Goal: Task Accomplishment & Management: Complete application form

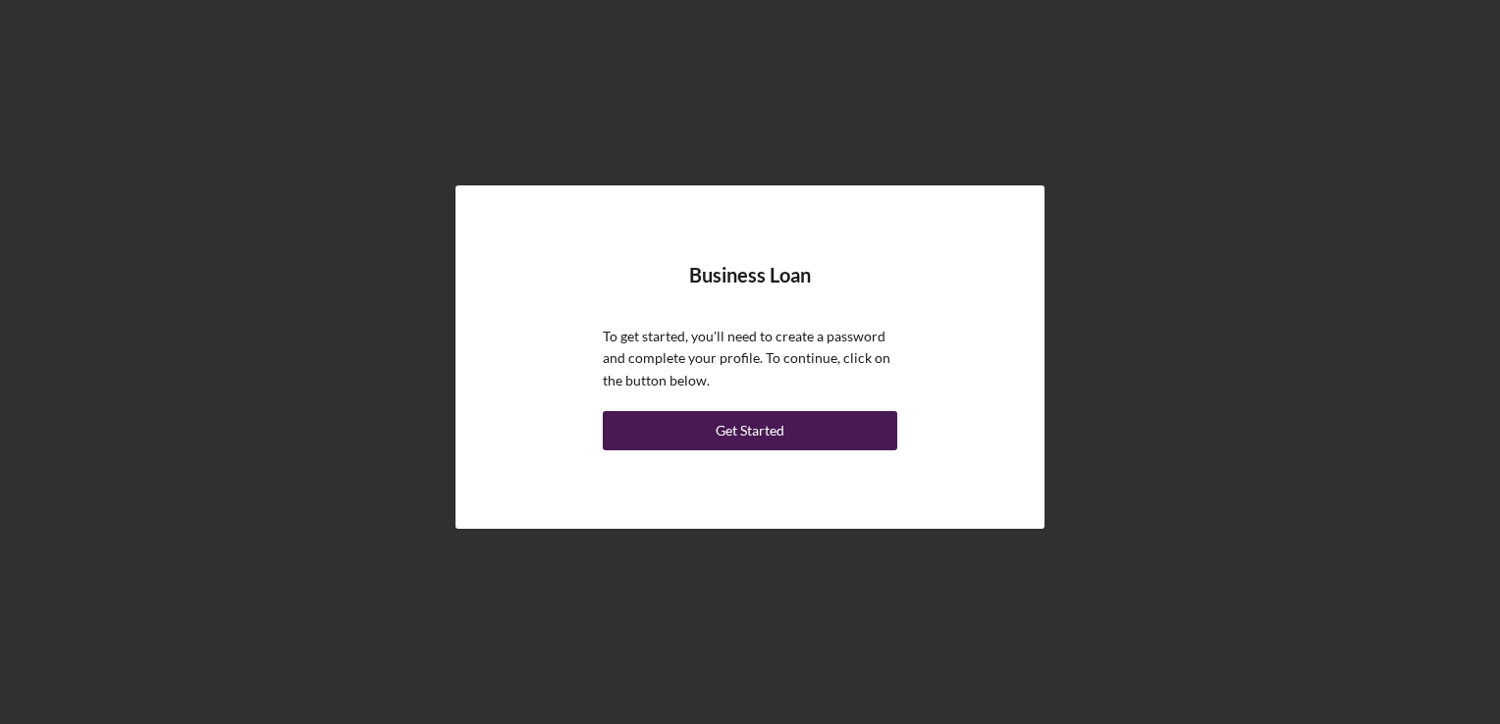
click at [751, 447] on div "Get Started" at bounding box center [750, 430] width 69 height 39
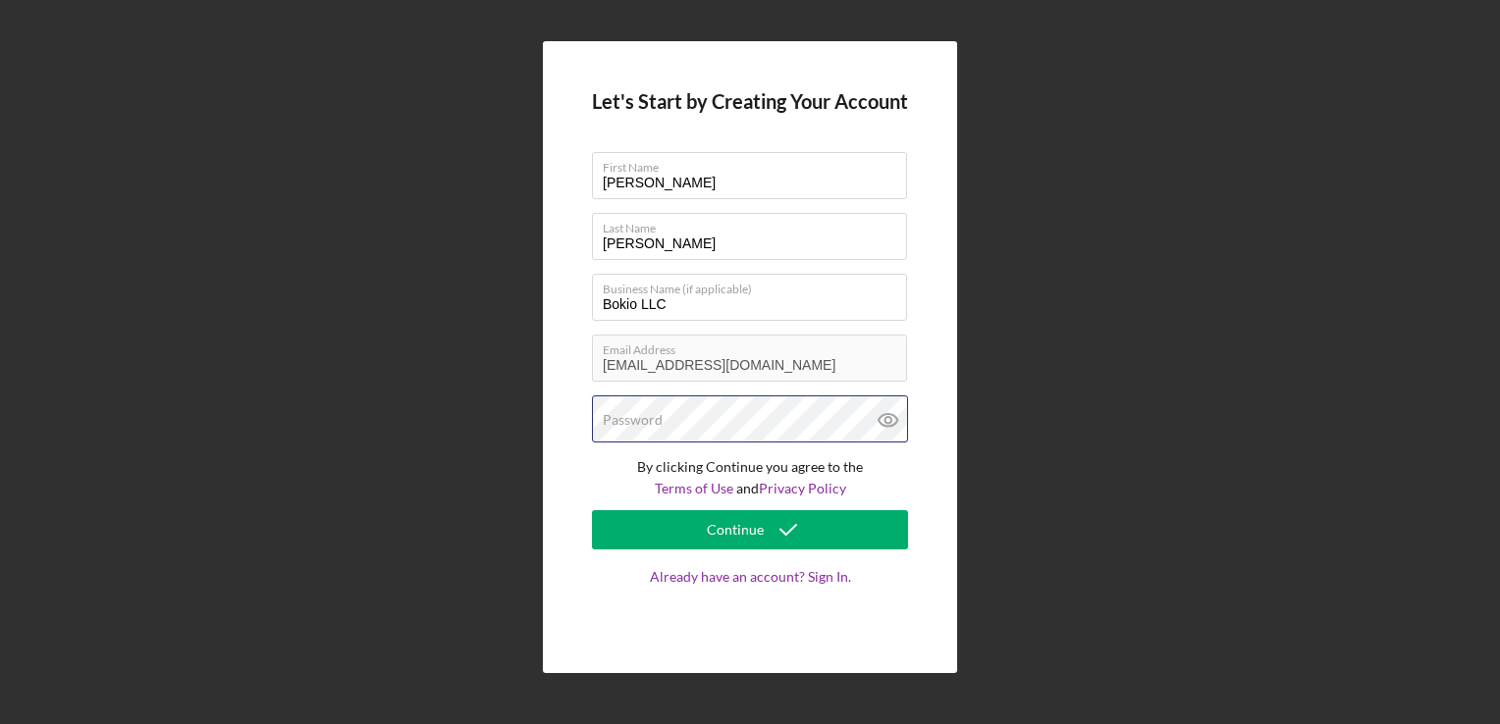
click at [781, 410] on div "Password" at bounding box center [750, 420] width 316 height 49
click at [883, 419] on icon at bounding box center [888, 420] width 49 height 49
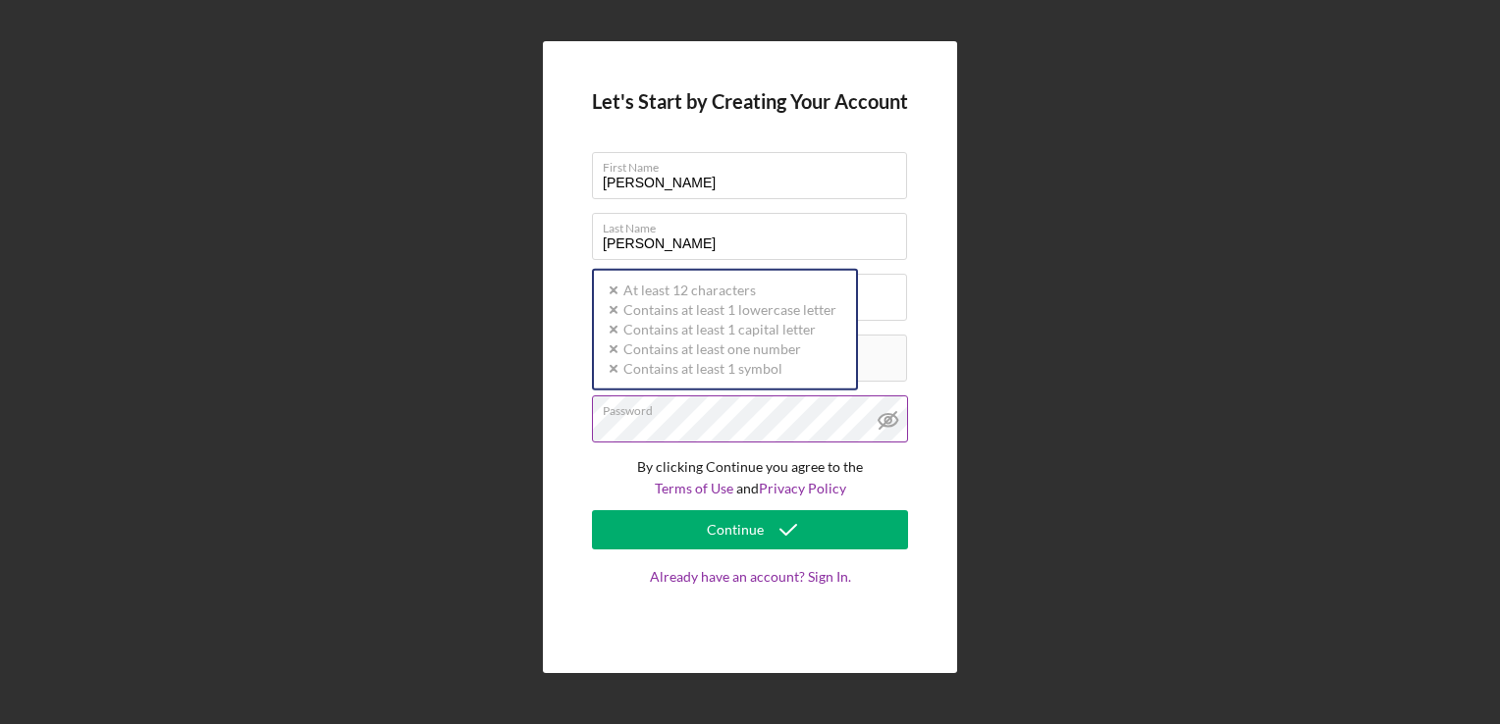
click at [882, 418] on icon at bounding box center [888, 420] width 49 height 49
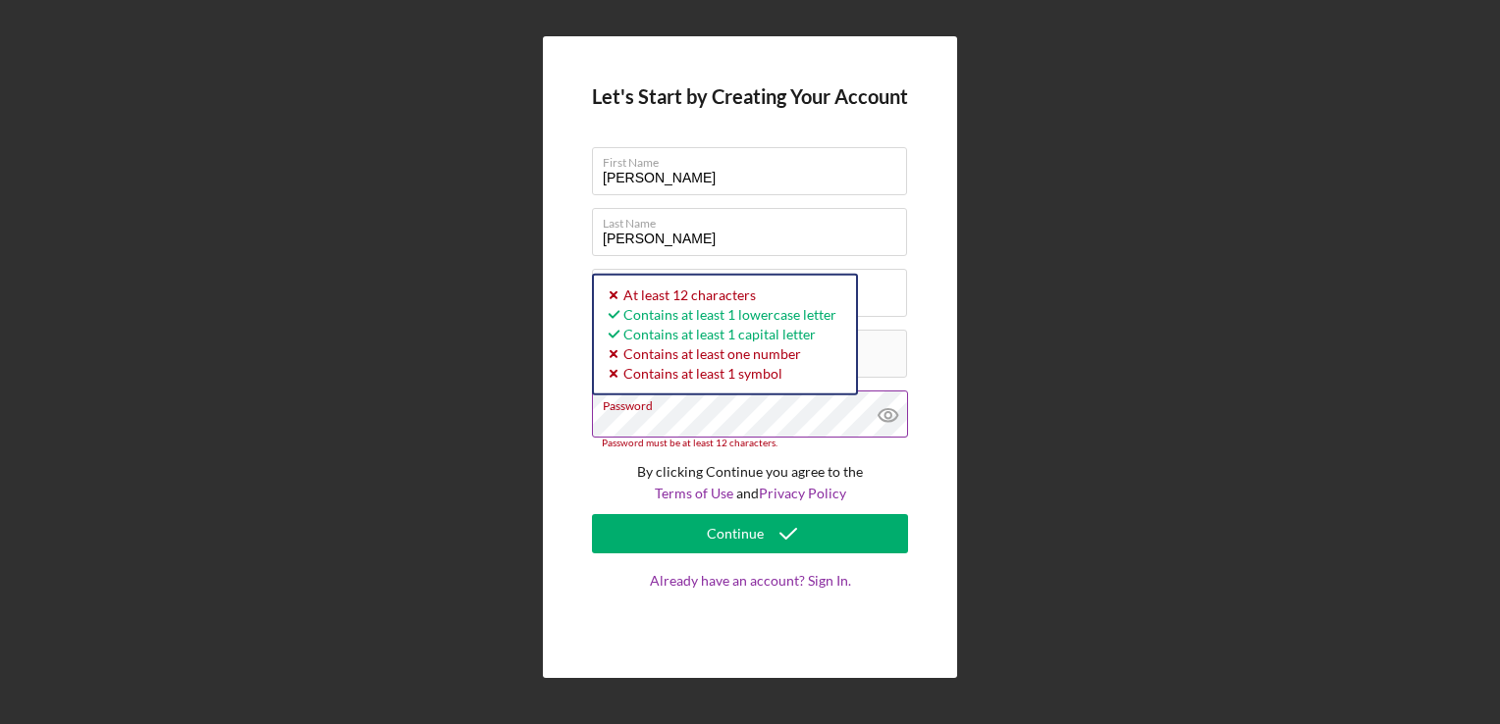
click at [898, 409] on icon at bounding box center [888, 415] width 49 height 49
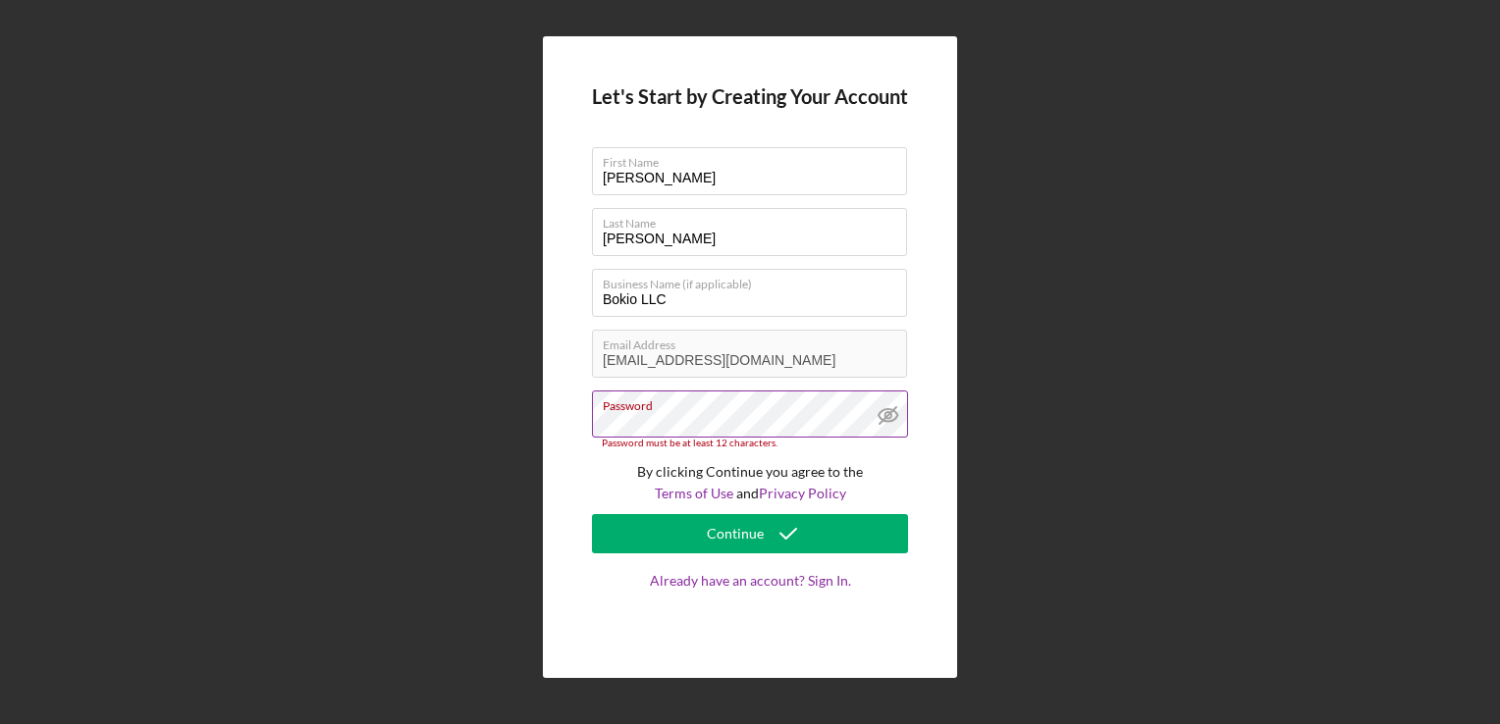
click at [766, 409] on label "Password" at bounding box center [755, 403] width 304 height 22
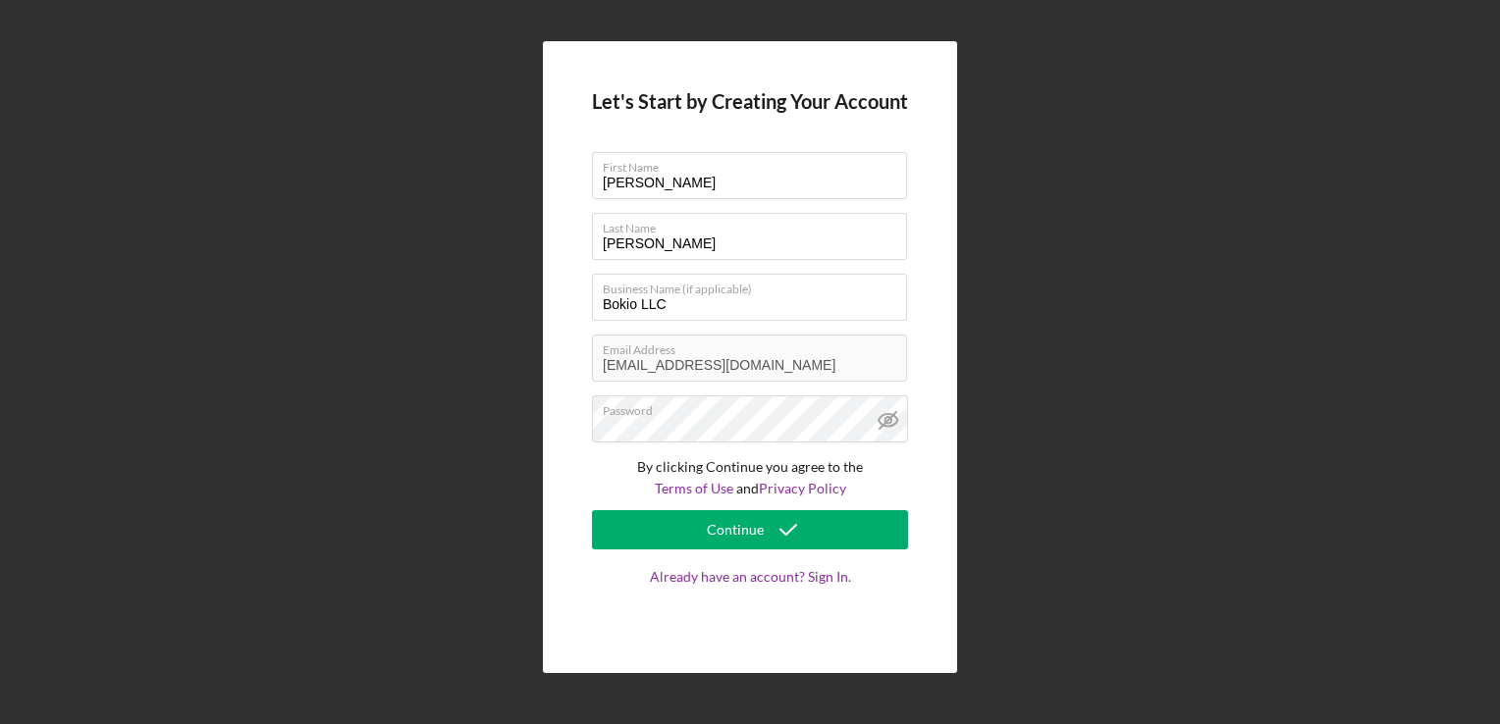
click at [1036, 287] on div "Let's Start by Creating Your Account First Name [PERSON_NAME] Last Name [PERSON…" at bounding box center [750, 357] width 1480 height 715
click at [841, 507] on form "Let's Start by Creating Your Account First Name [PERSON_NAME] Last Name [PERSON…" at bounding box center [750, 357] width 316 height 534
click at [834, 534] on button "Continue" at bounding box center [750, 529] width 316 height 39
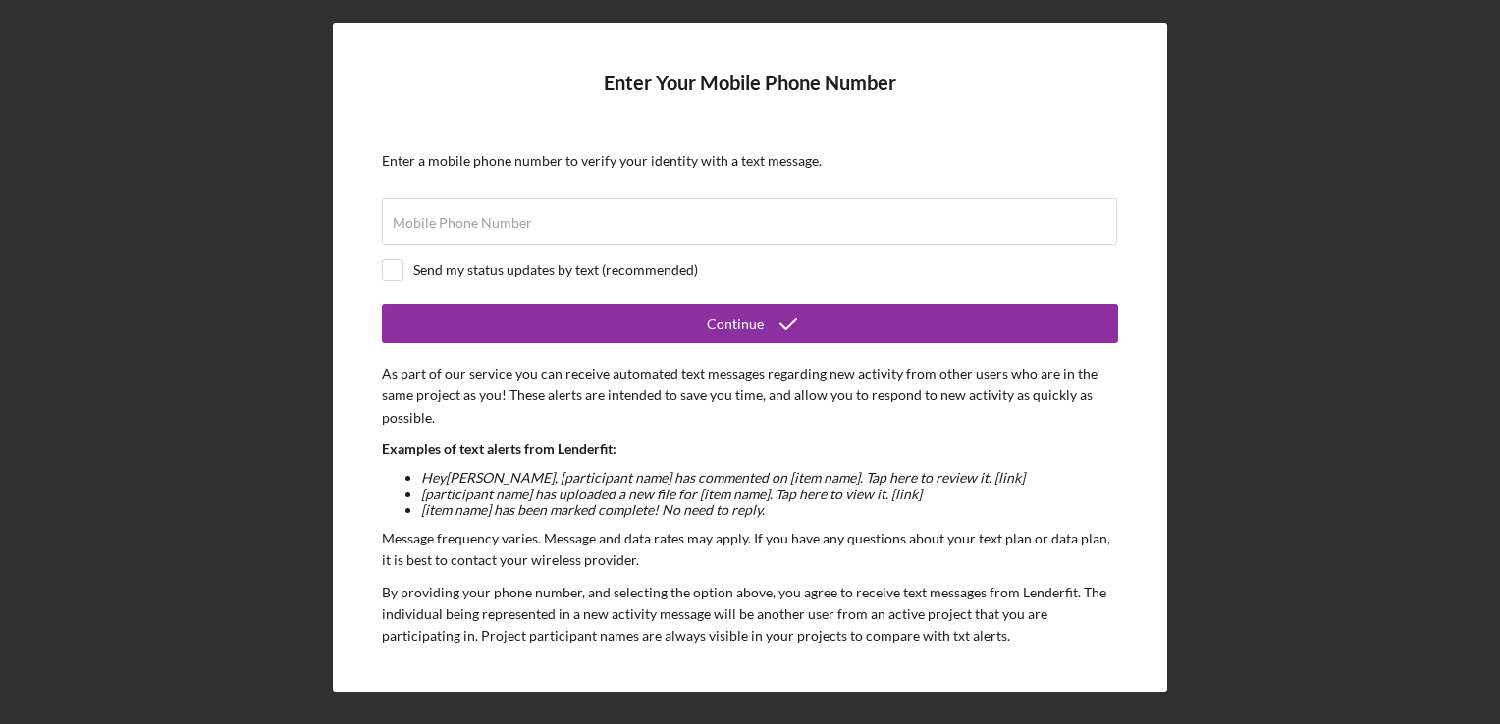
click at [1256, 300] on div "Enter Your Mobile Phone Number Enter a mobile phone number to verify your ident…" at bounding box center [750, 357] width 1480 height 715
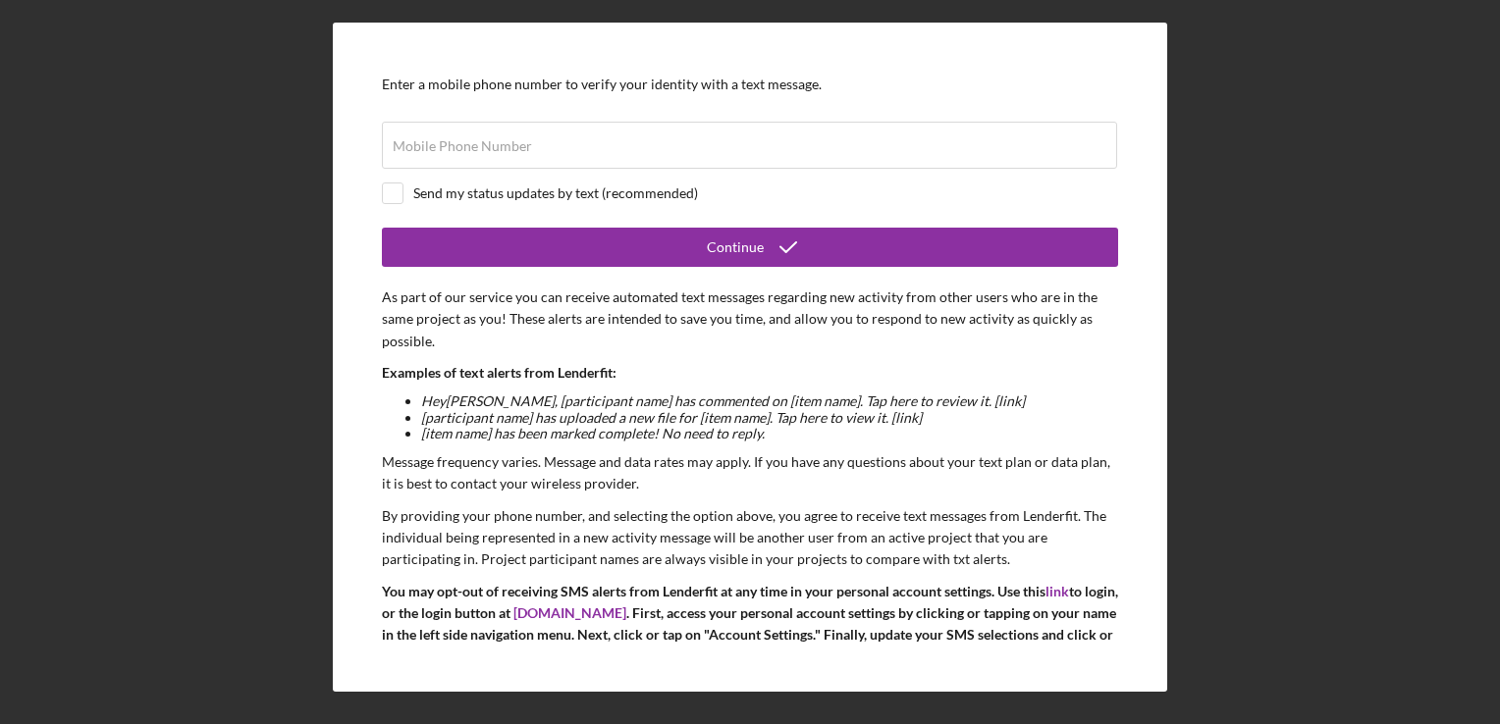
scroll to position [143, 0]
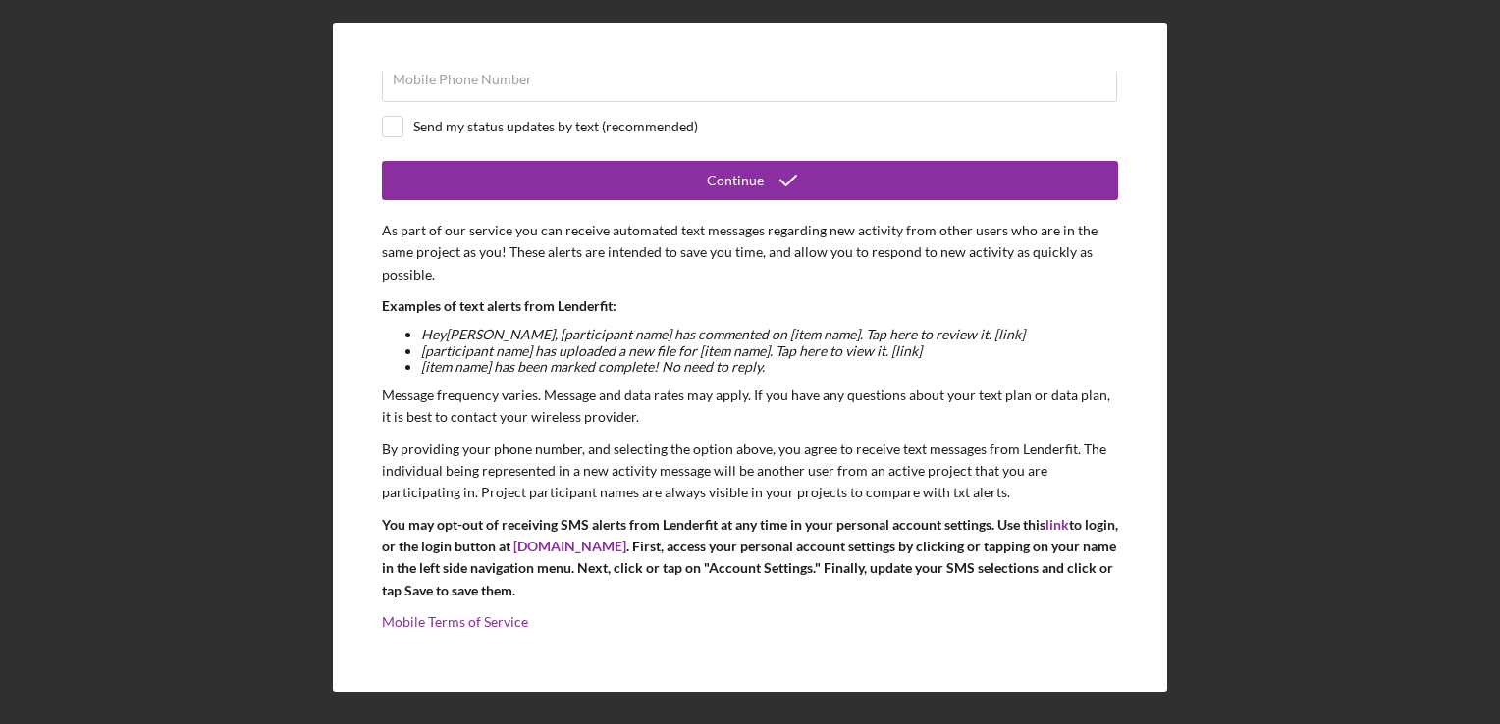
click at [408, 117] on div "Send my status updates by text (recommended)" at bounding box center [750, 127] width 736 height 22
checkbox input "true"
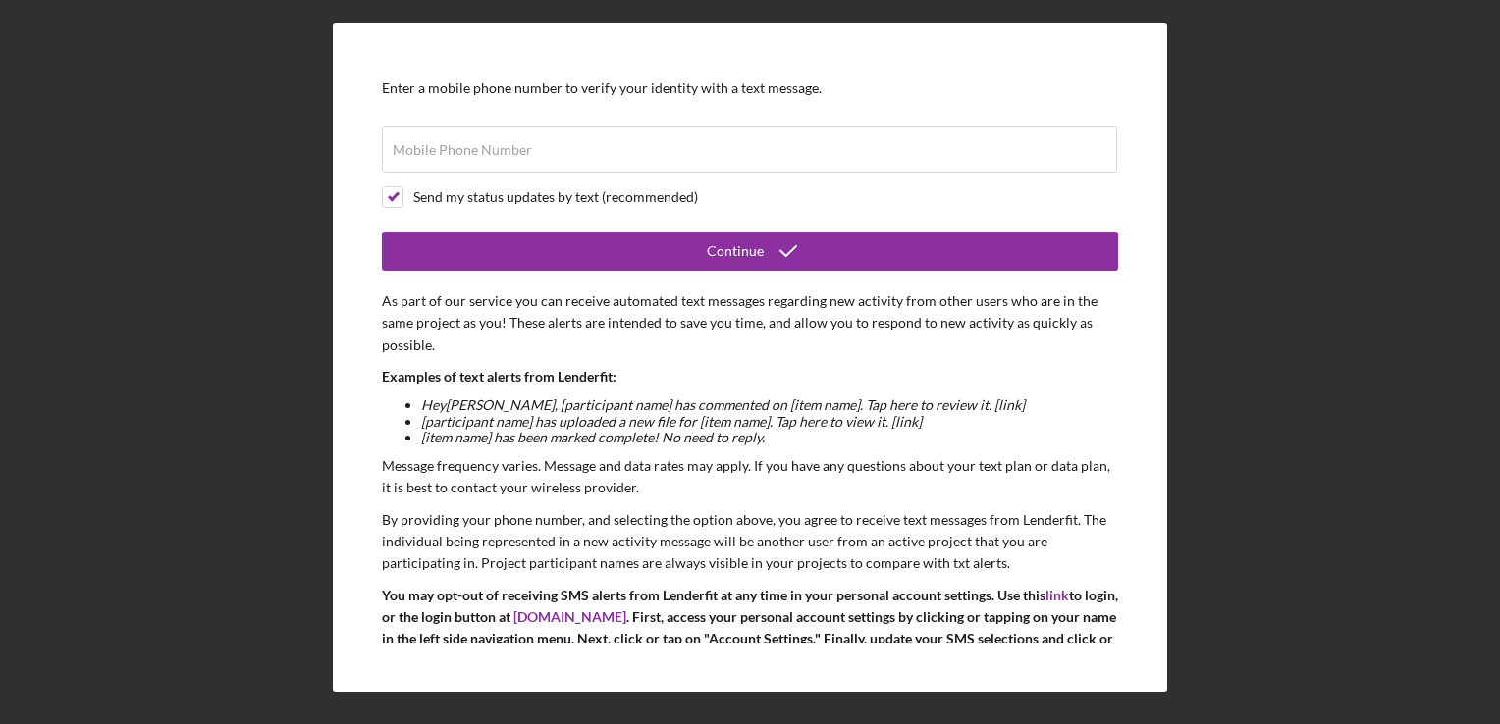
scroll to position [0, 0]
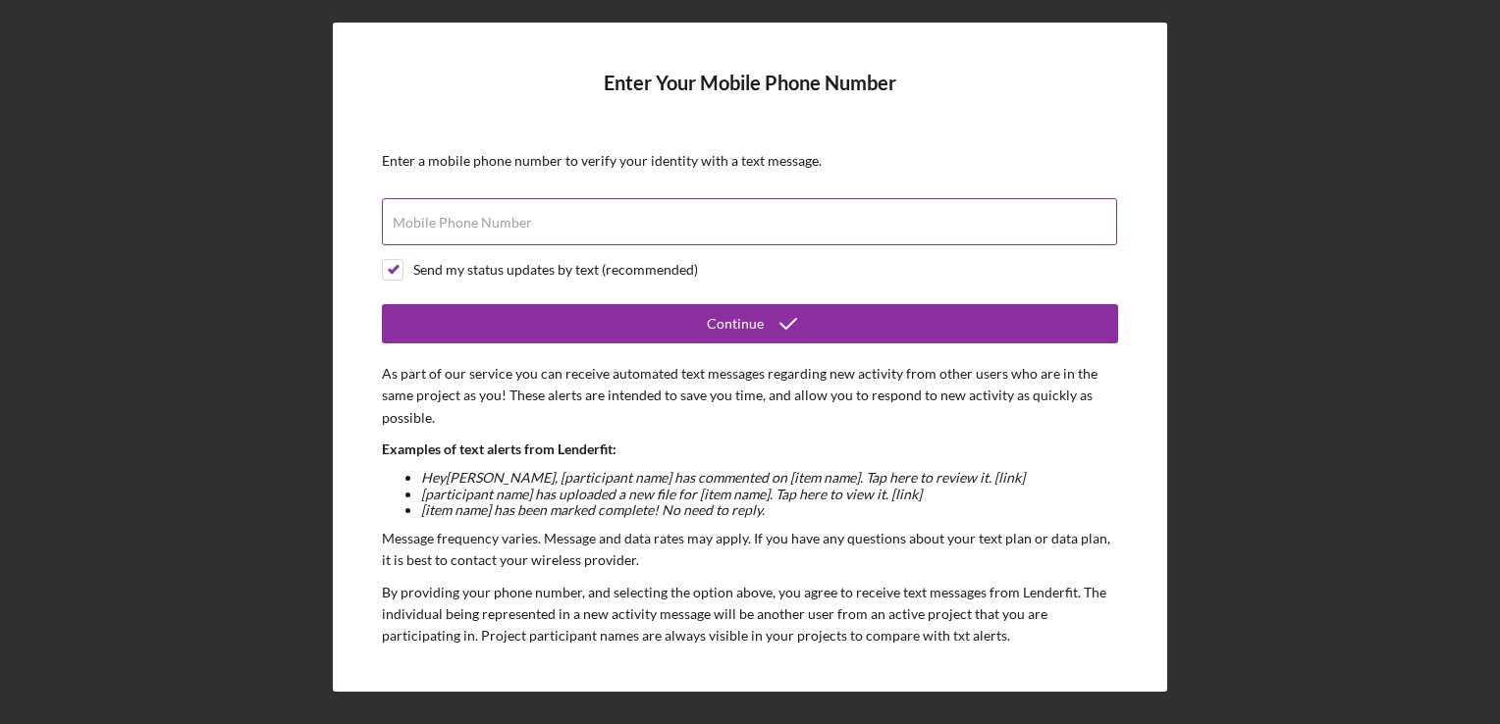
click at [678, 224] on input "Mobile Phone Number" at bounding box center [749, 221] width 735 height 47
type input "[PHONE_NUMBER]"
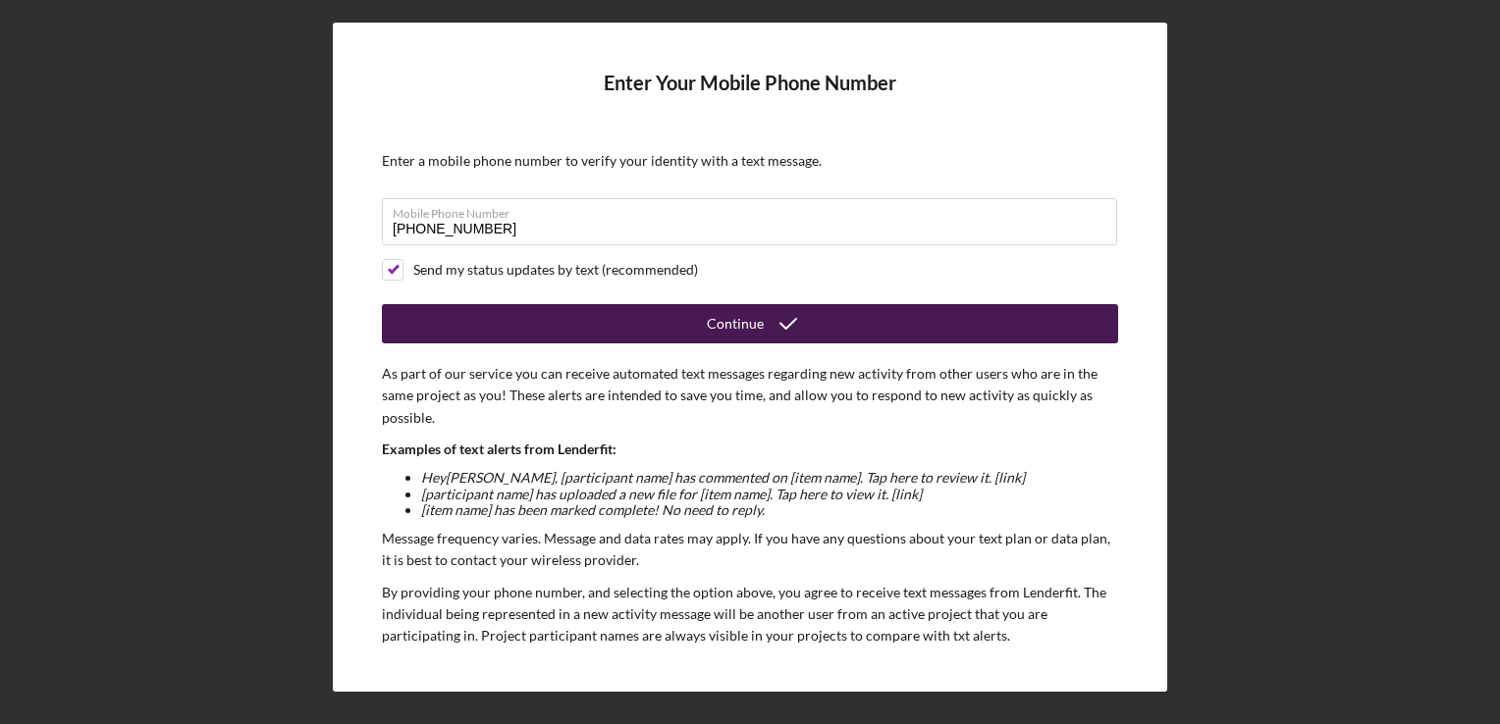
click at [769, 333] on icon "submit" at bounding box center [788, 323] width 49 height 49
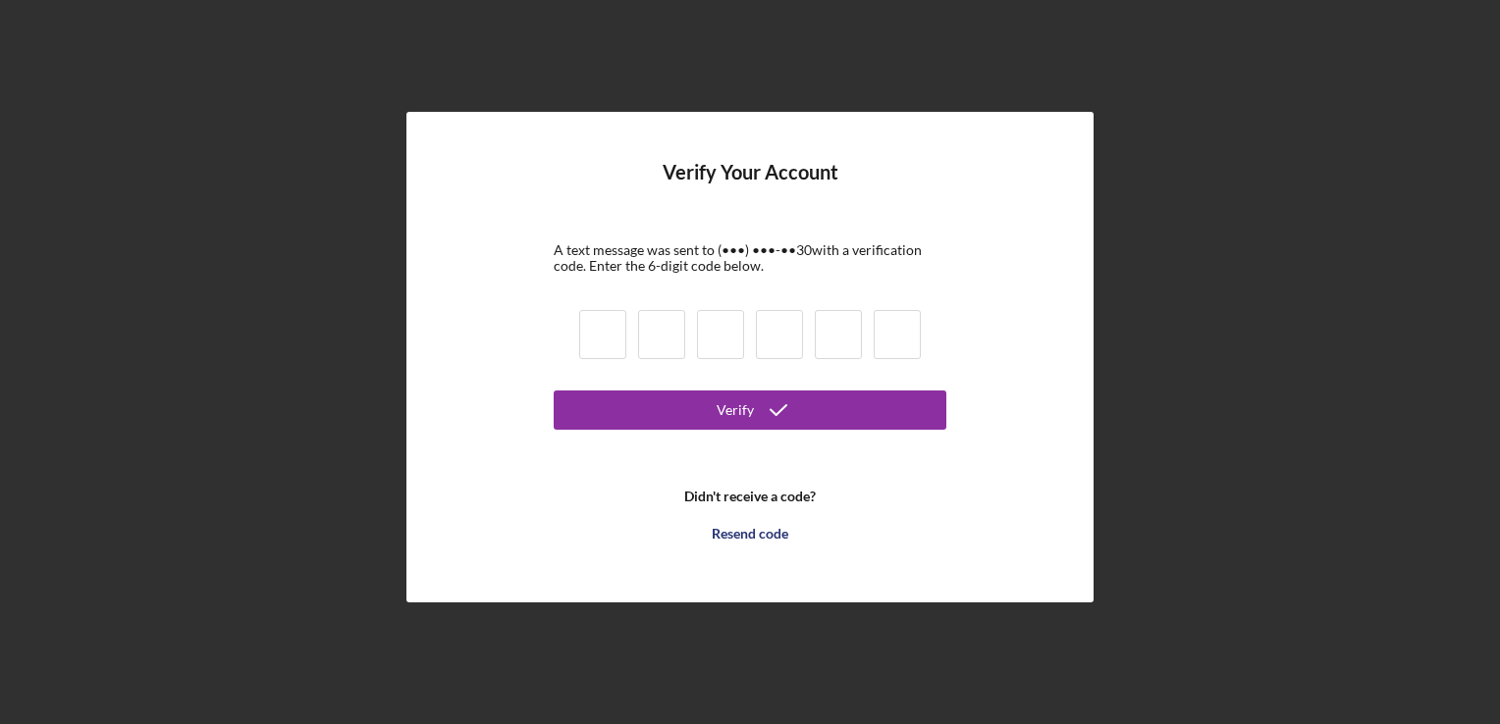
click at [613, 323] on input at bounding box center [602, 334] width 47 height 49
type input "8"
type input "6"
type input "4"
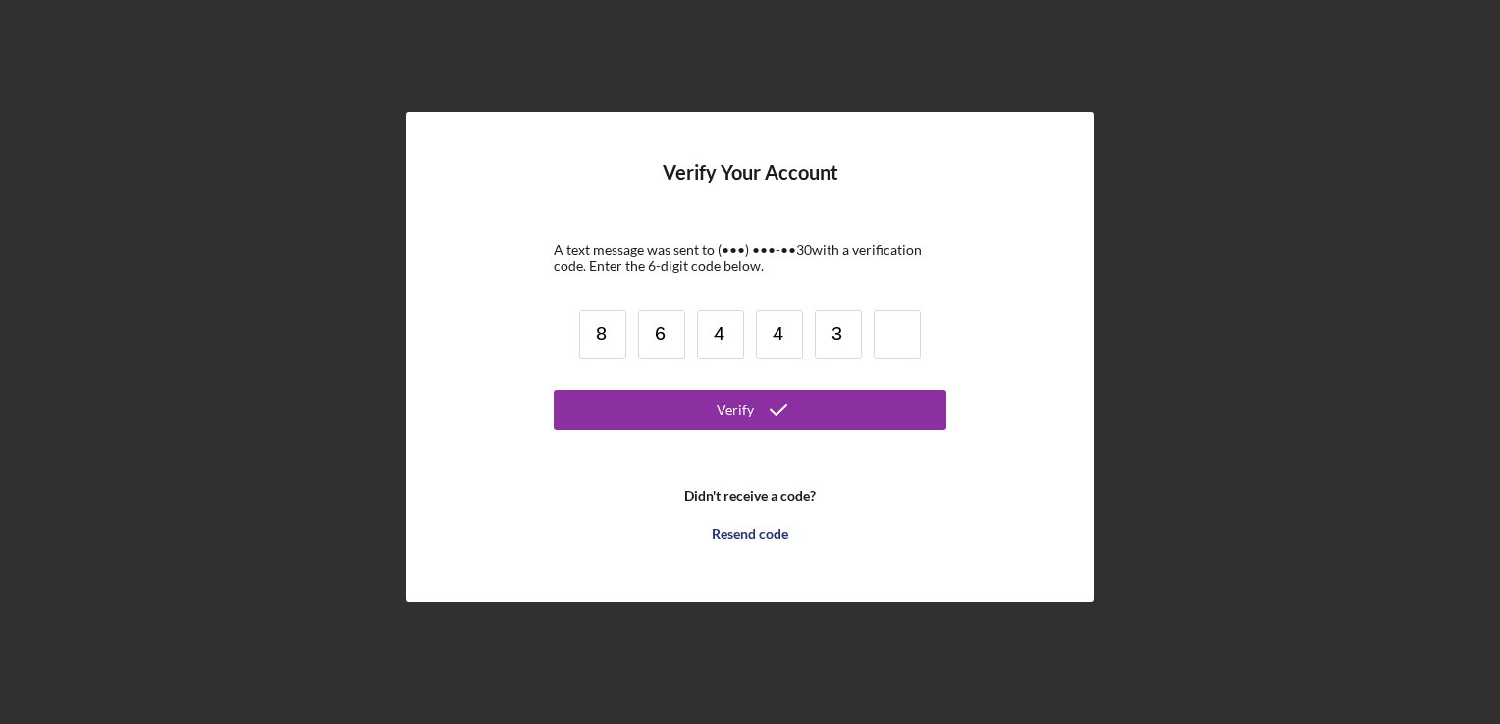
type input "3"
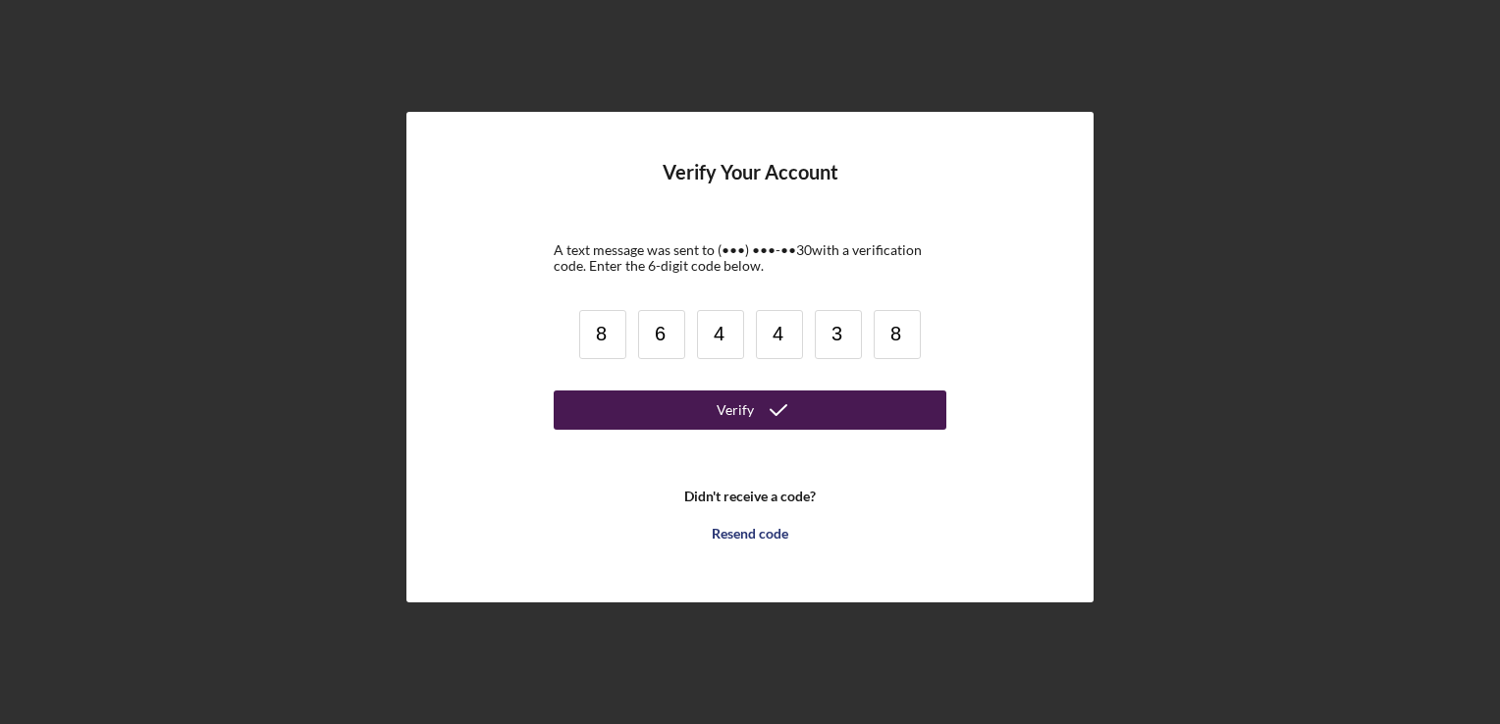
type input "8"
click at [743, 417] on div "Verify" at bounding box center [735, 410] width 37 height 39
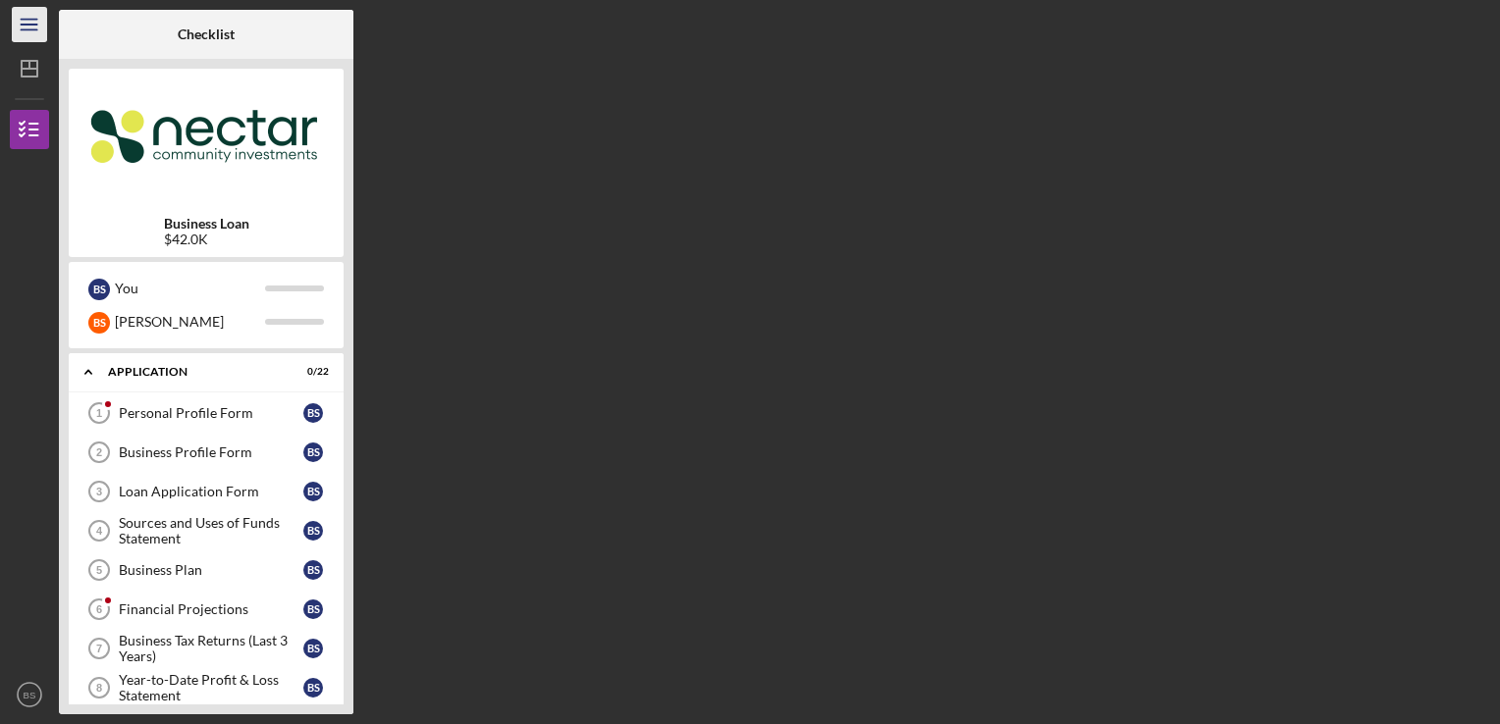
click at [45, 22] on icon "Icon/Menu" at bounding box center [30, 25] width 44 height 44
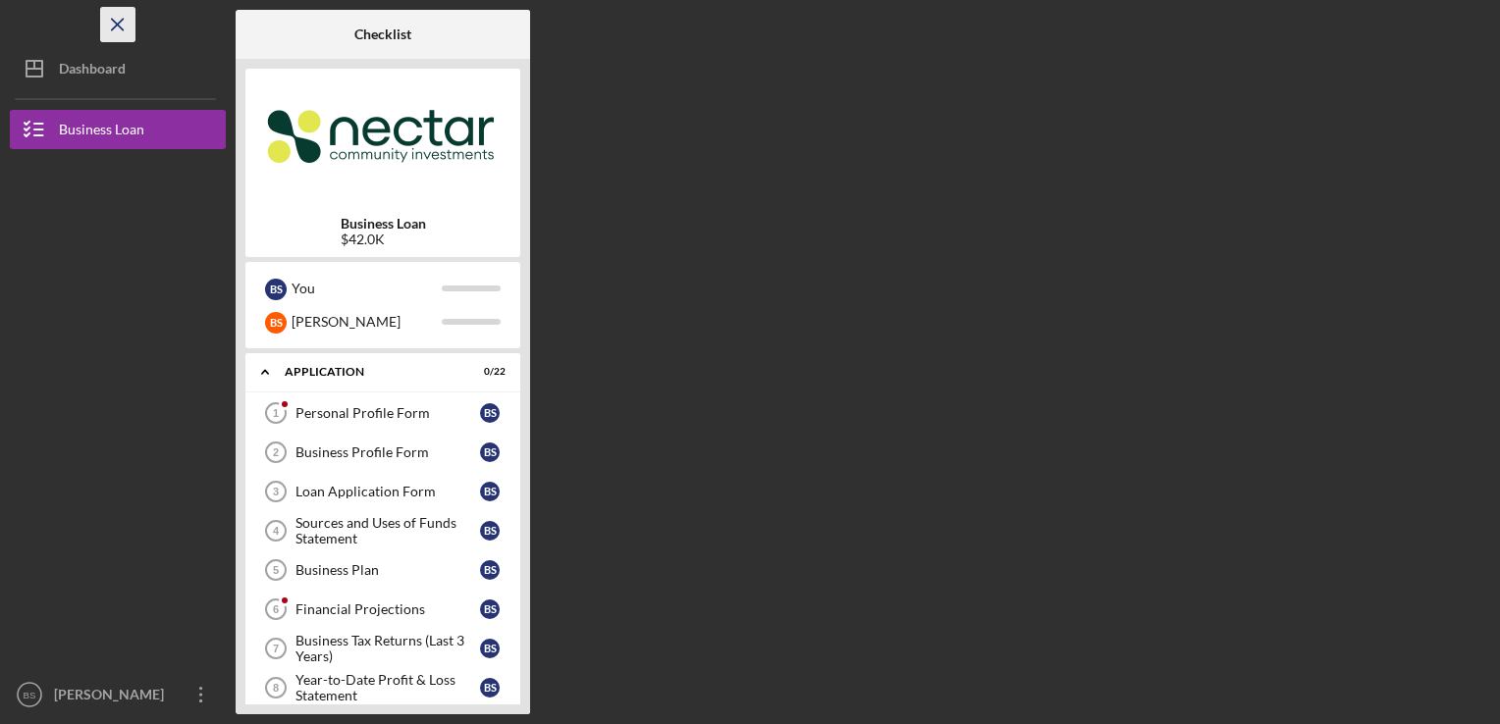
click at [122, 28] on line "button" at bounding box center [117, 24] width 11 height 11
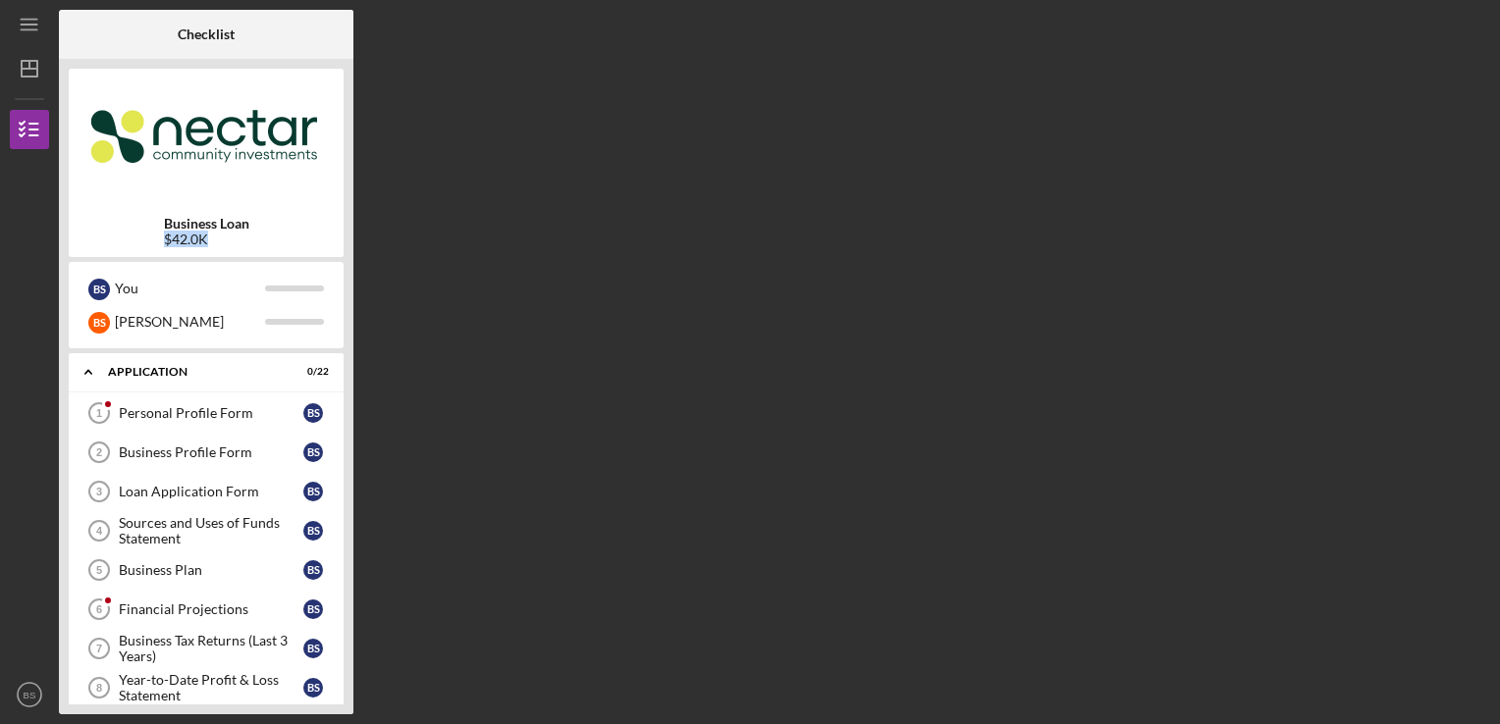
drag, startPoint x: 207, startPoint y: 235, endPoint x: 116, endPoint y: 240, distance: 91.4
click at [116, 240] on div "Business Loan $42.0K" at bounding box center [206, 231] width 275 height 31
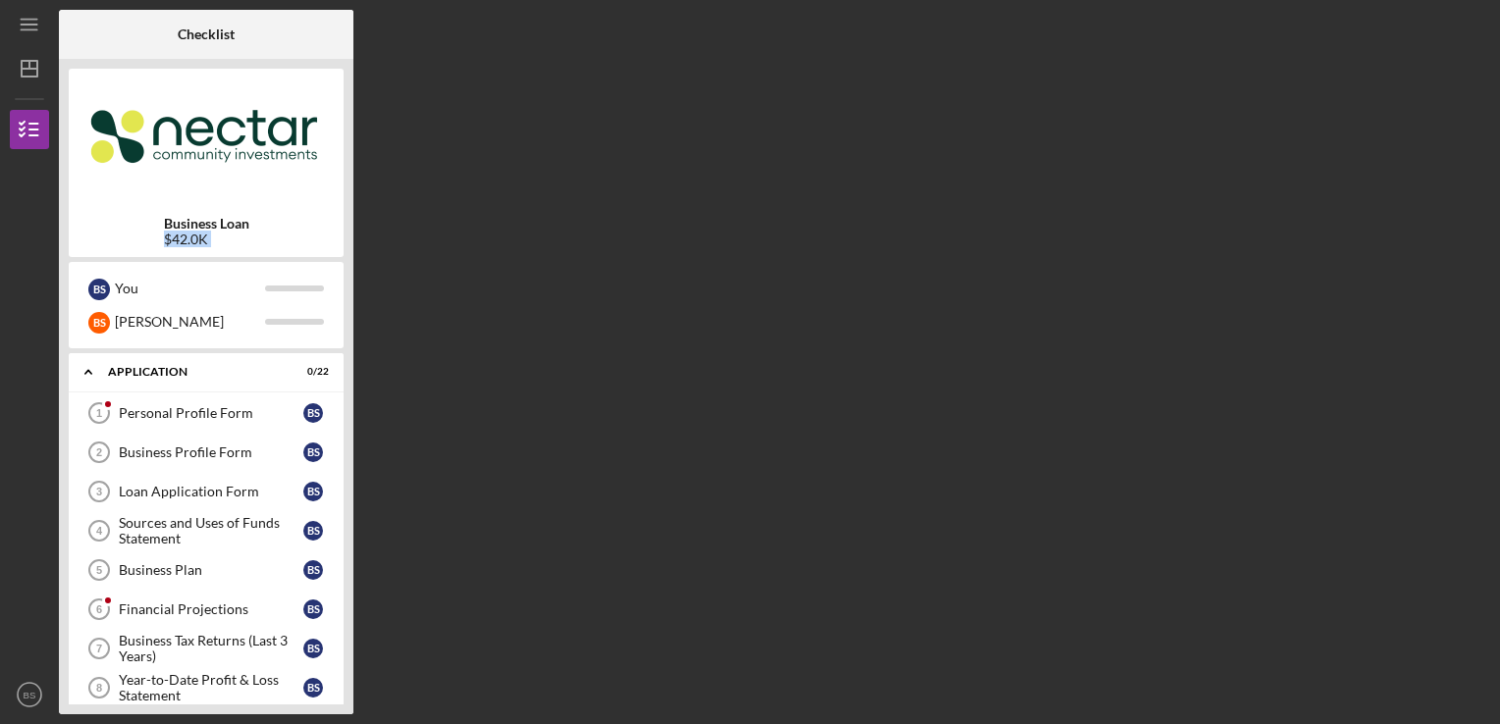
click at [116, 240] on div "Business Loan $42.0K" at bounding box center [206, 231] width 275 height 31
drag, startPoint x: 116, startPoint y: 240, endPoint x: 137, endPoint y: 255, distance: 26.7
click at [137, 255] on div "Business Loan $42.0K" at bounding box center [206, 163] width 275 height 188
click at [365, 244] on div "Checklist Business Loan $42.0K B S You B S [PERSON_NAME] Icon/Expander Applicat…" at bounding box center [774, 362] width 1431 height 705
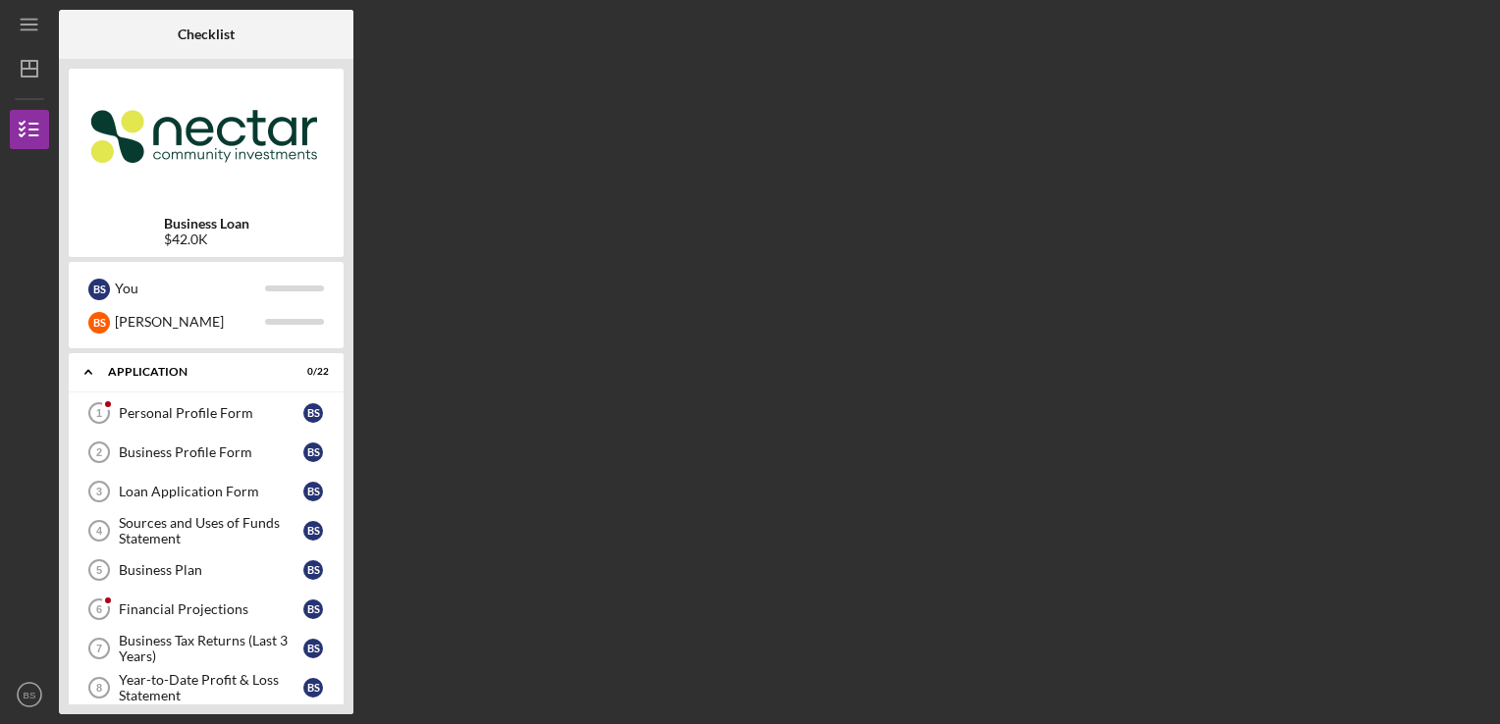
click at [235, 152] on img at bounding box center [206, 138] width 275 height 118
drag, startPoint x: 215, startPoint y: 239, endPoint x: 409, endPoint y: 72, distance: 256.2
click at [409, 72] on div "Checklist Business Loan $42.0K B S You B S [PERSON_NAME] Icon/Expander Applicat…" at bounding box center [774, 362] width 1431 height 705
